Goal: Task Accomplishment & Management: Complete application form

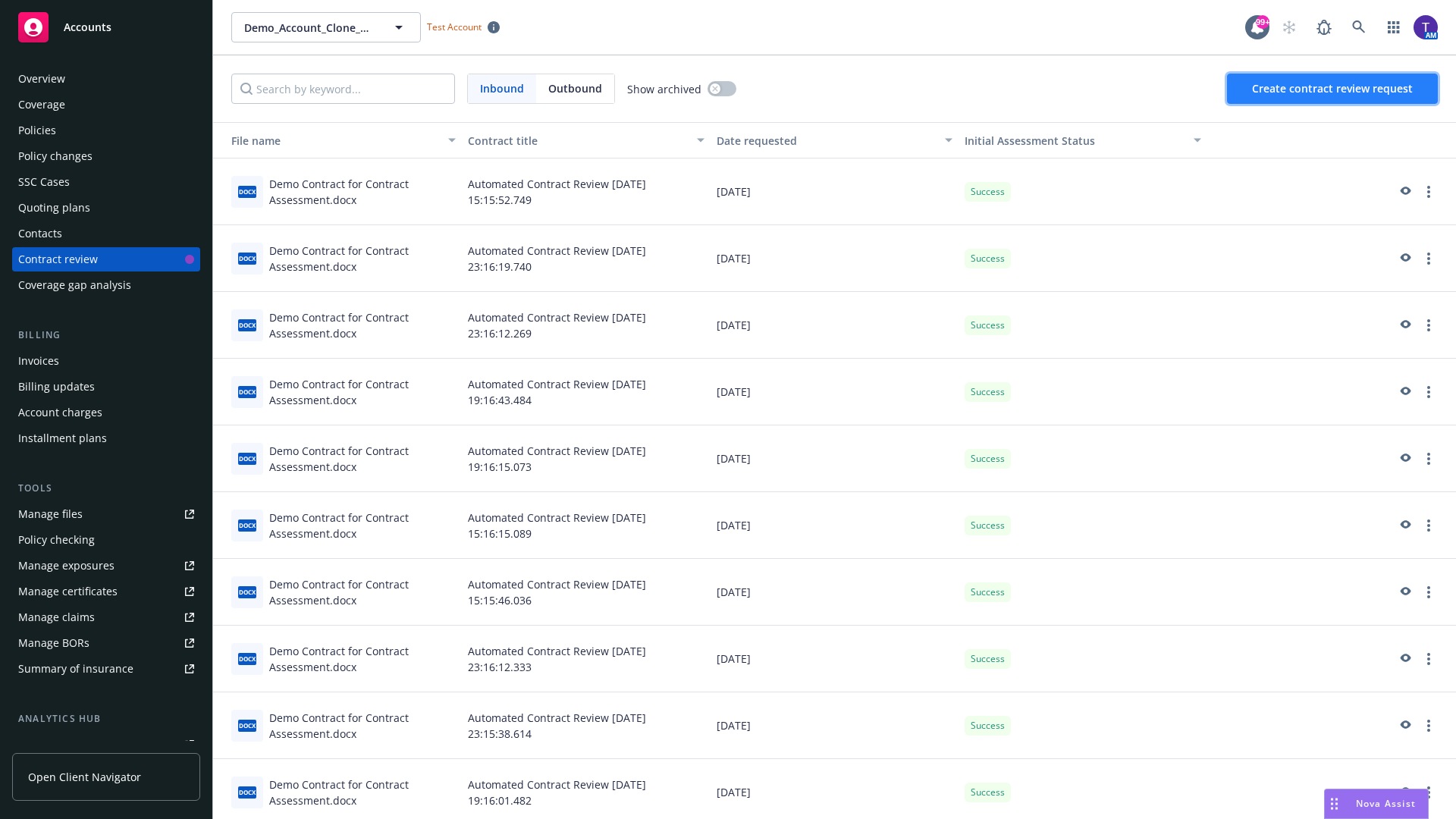
click at [1333, 88] on span "Create contract review request" at bounding box center [1333, 88] width 161 height 14
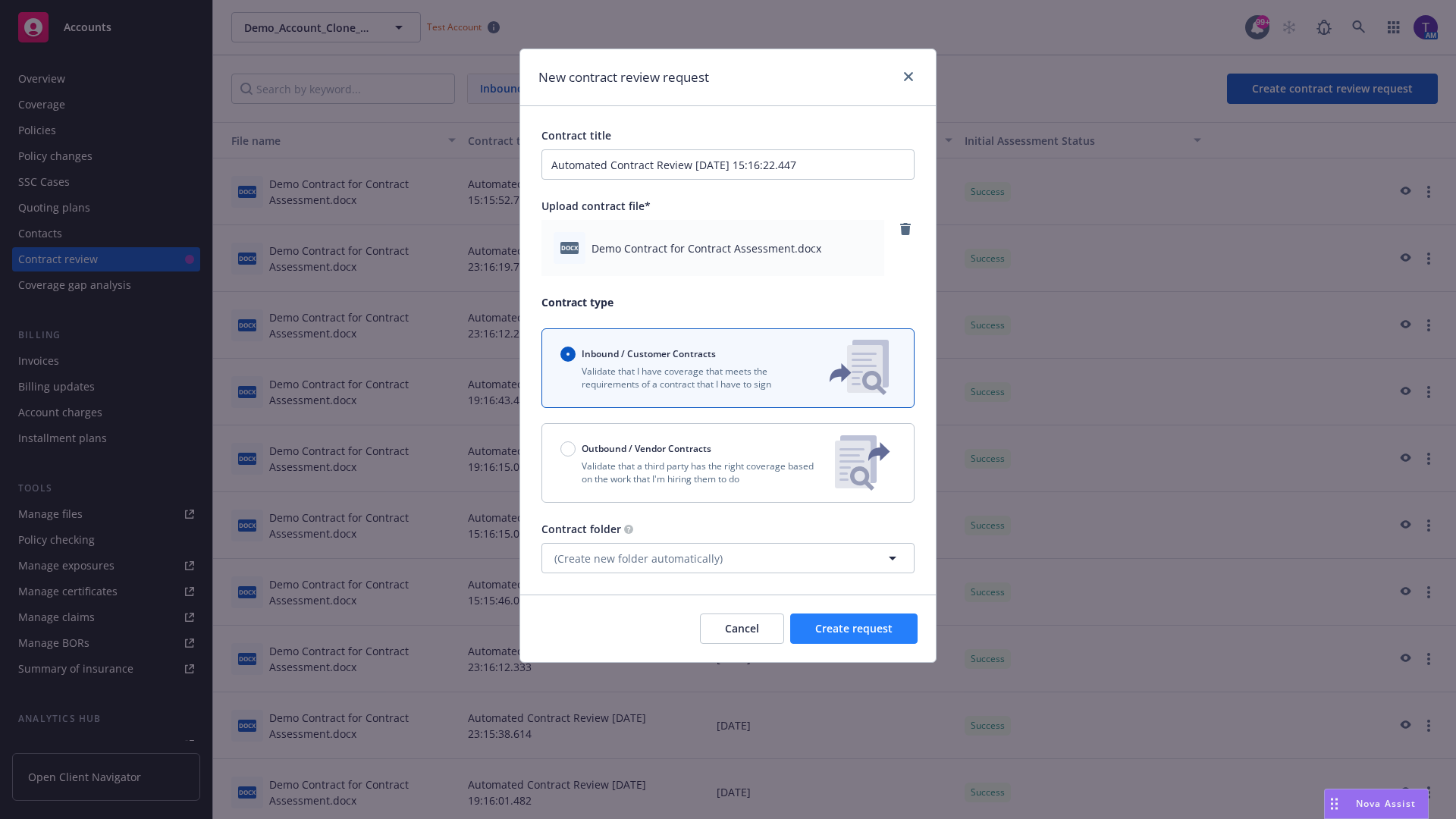
type input "Automated Contract Review 09-10-2025 15:16:22.447"
click at [854, 628] on span "Create request" at bounding box center [854, 627] width 78 height 14
